Goal: Information Seeking & Learning: Learn about a topic

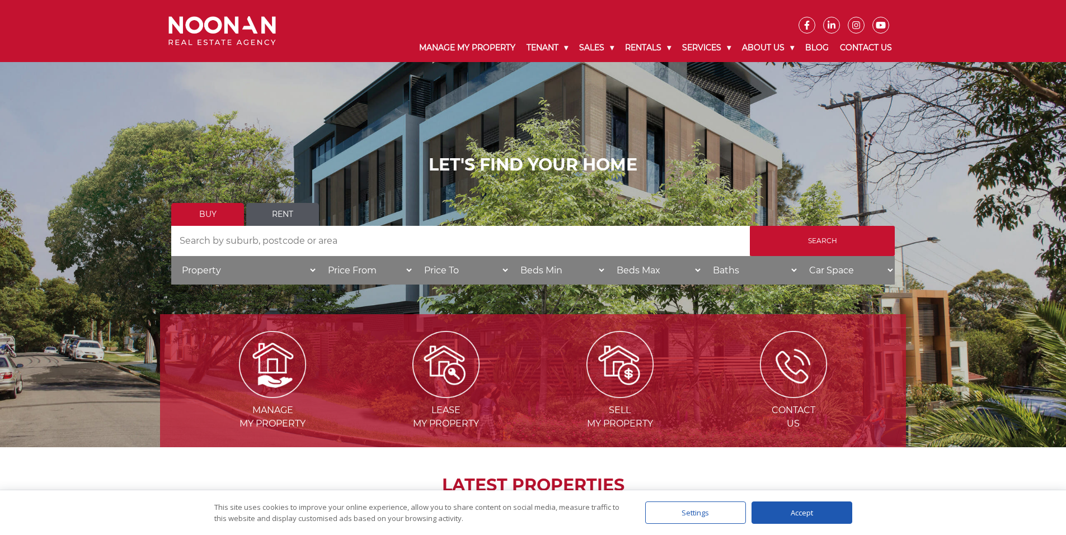
click at [270, 249] on input "Search by Address" at bounding box center [460, 241] width 578 height 30
type input "kogarah"
click at [819, 234] on input "Search" at bounding box center [822, 241] width 145 height 30
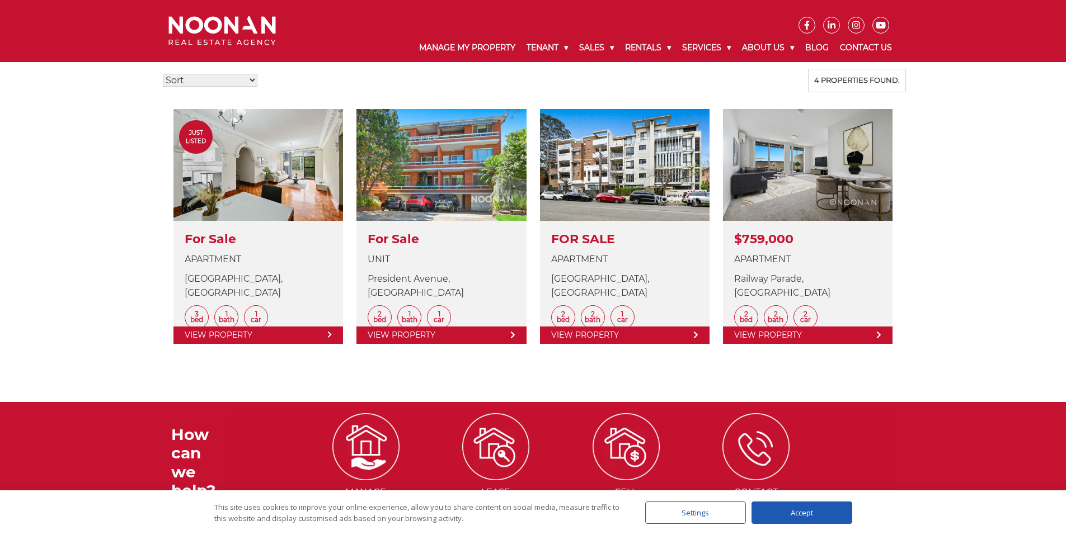
scroll to position [280, 0]
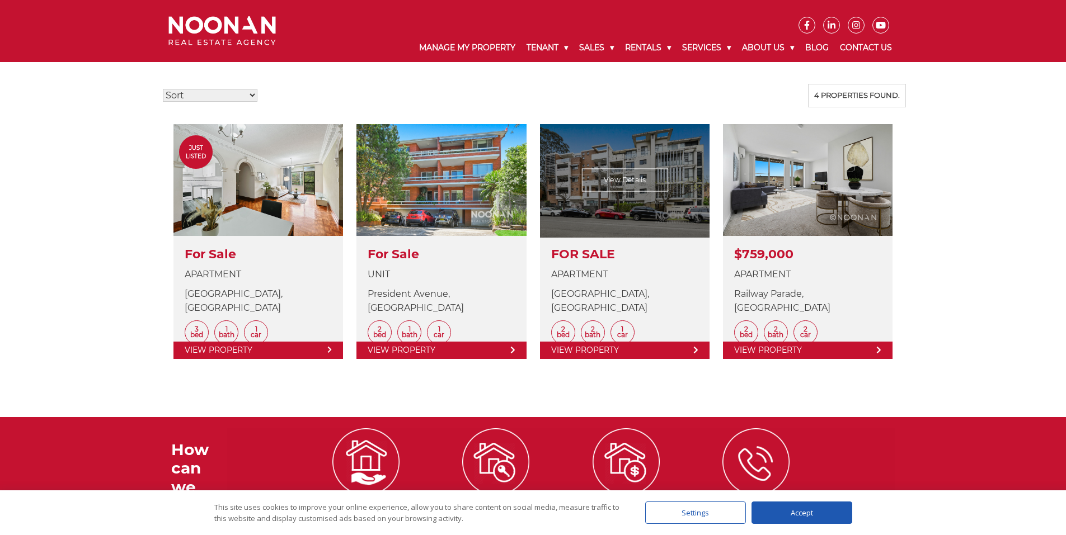
click at [686, 161] on link at bounding box center [624, 241] width 169 height 235
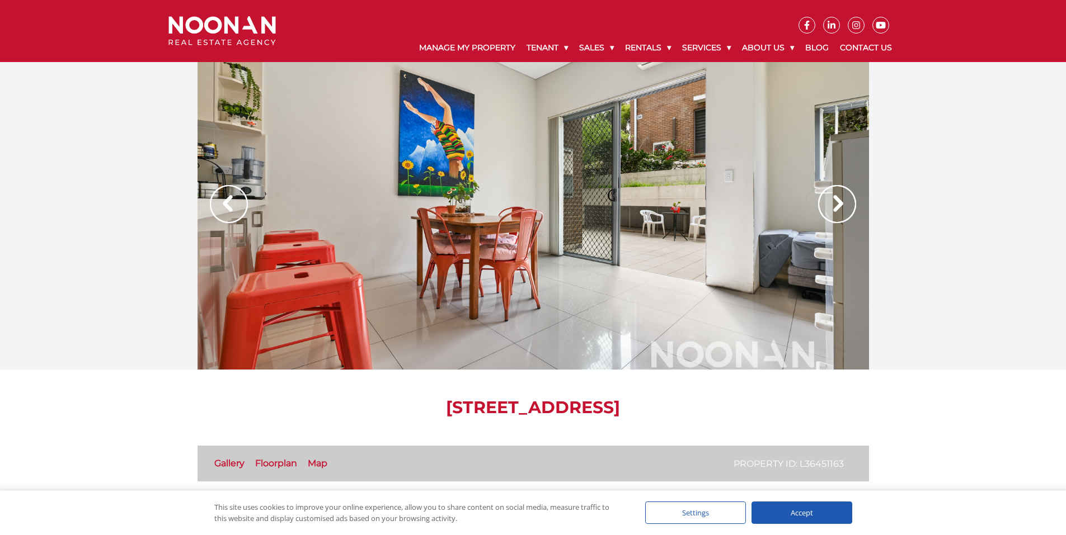
click at [272, 464] on link "Floorplan" at bounding box center [276, 463] width 42 height 11
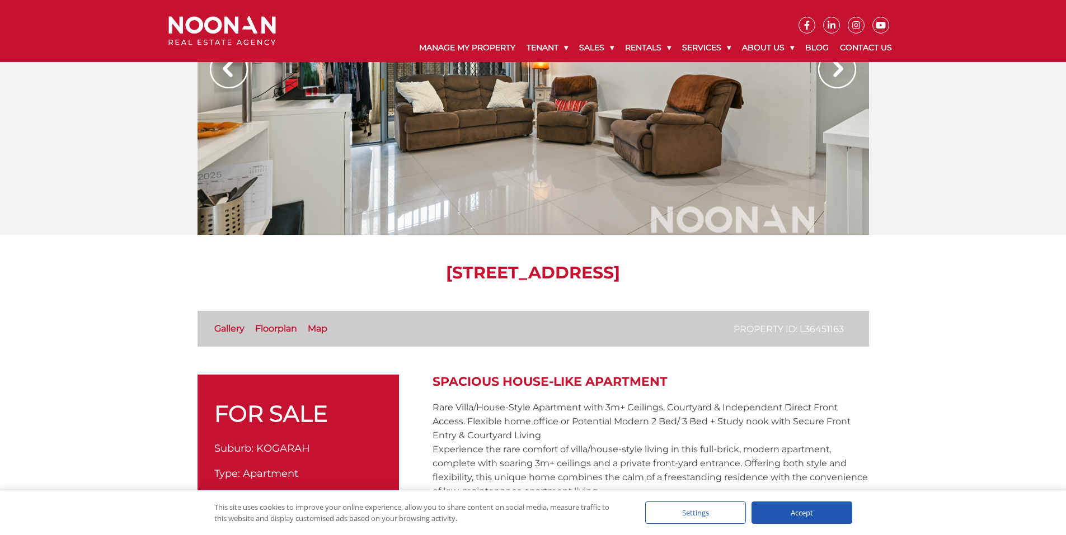
scroll to position [56, 0]
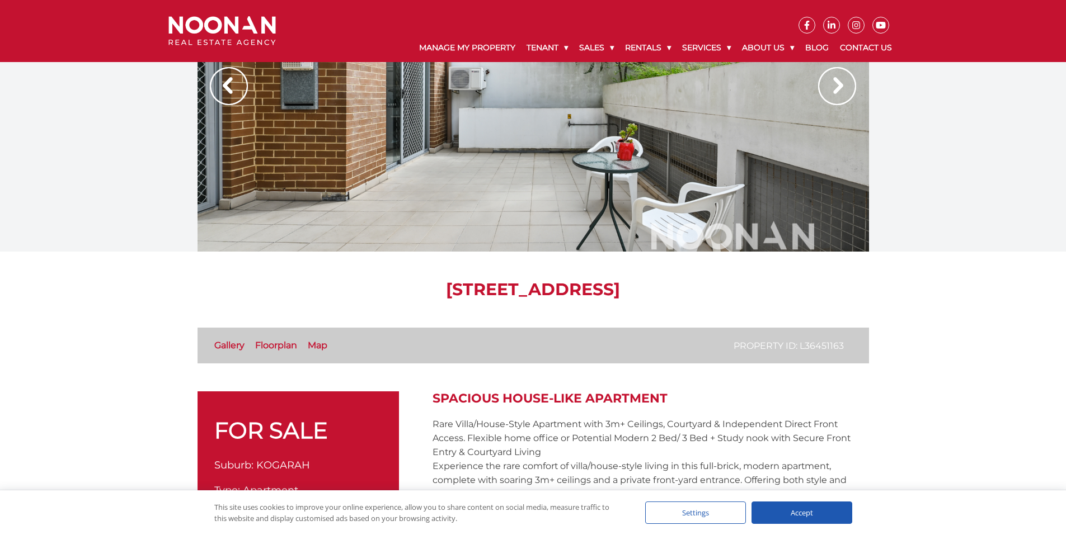
drag, startPoint x: 328, startPoint y: 291, endPoint x: 755, endPoint y: 294, distance: 427.4
click at [755, 294] on h1 "1/48-50 Premier Street, KOGARAH NSW 2217" at bounding box center [532, 290] width 671 height 20
